Goal: Task Accomplishment & Management: Manage account settings

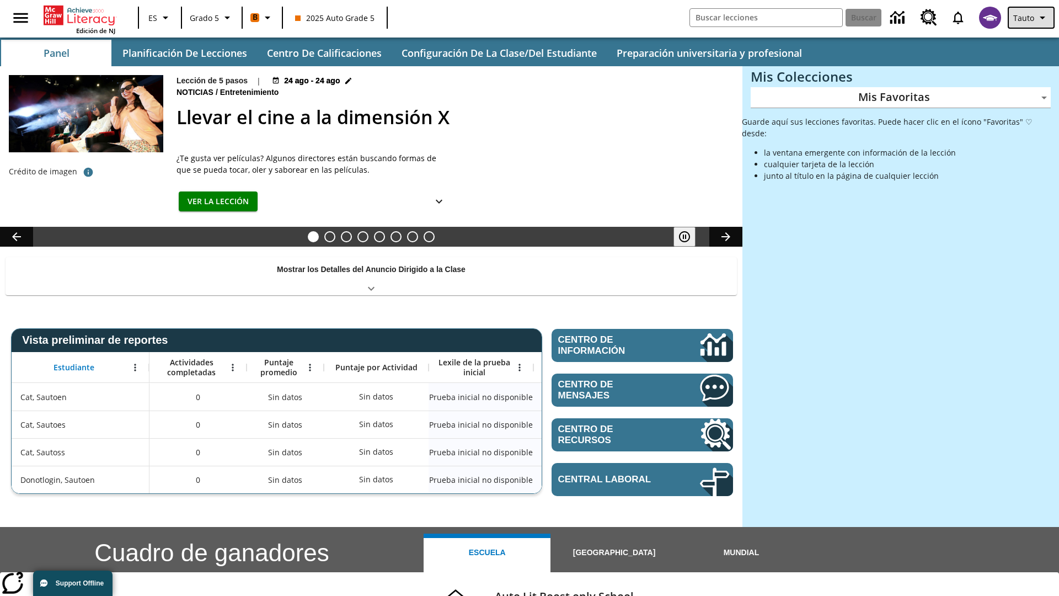
click at [1032, 18] on span "Tauto" at bounding box center [1023, 18] width 21 height 12
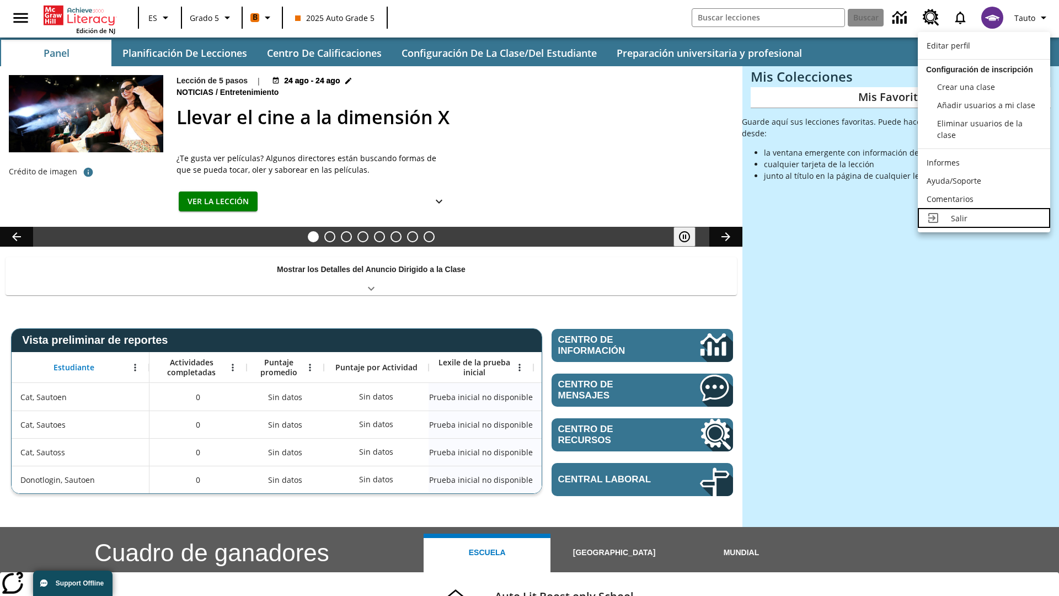
click at [984, 218] on div "Salir" at bounding box center [996, 218] width 90 height 12
